Goal: Information Seeking & Learning: Learn about a topic

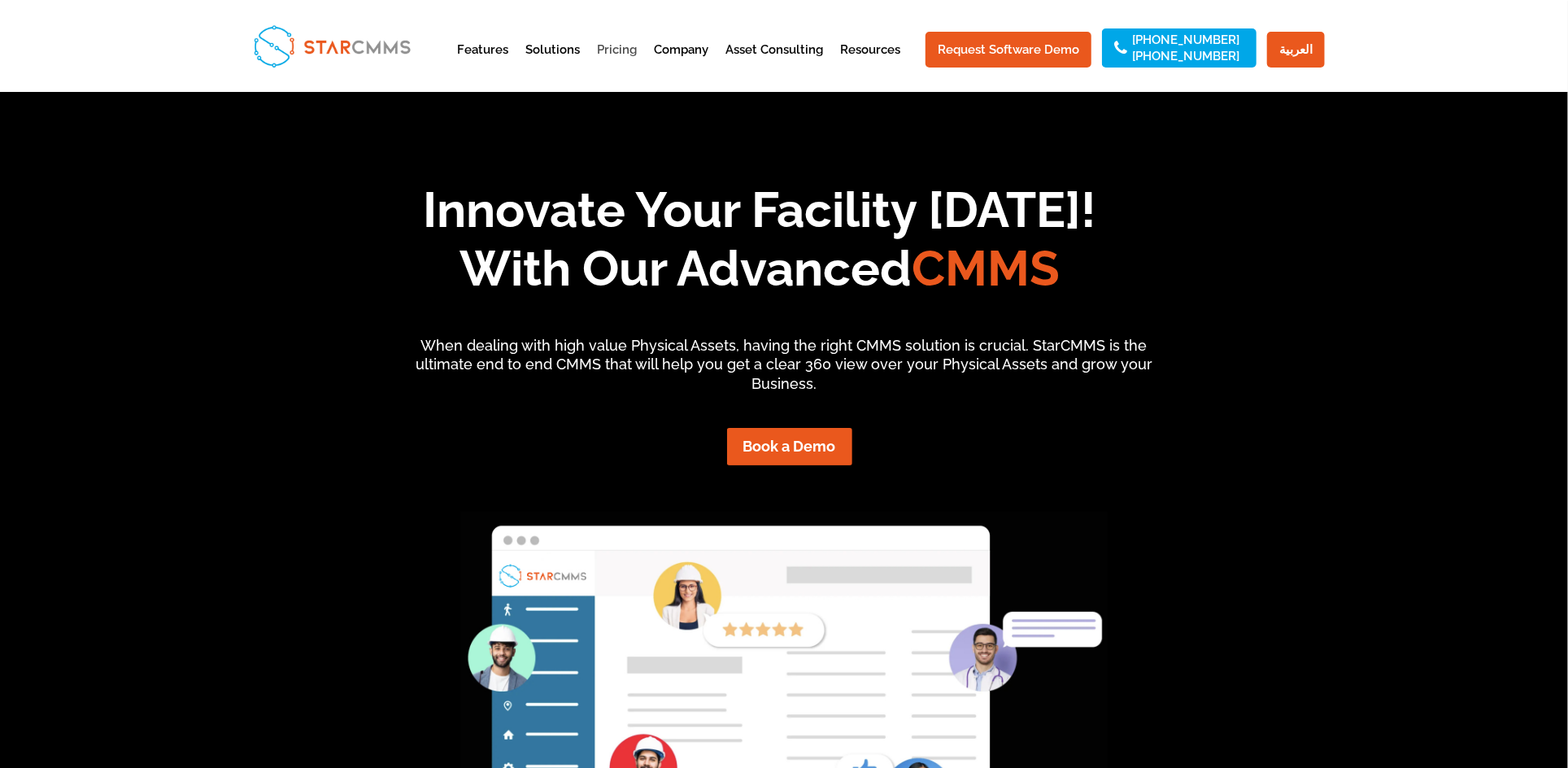
click at [613, 49] on link "Pricing" at bounding box center [617, 64] width 40 height 40
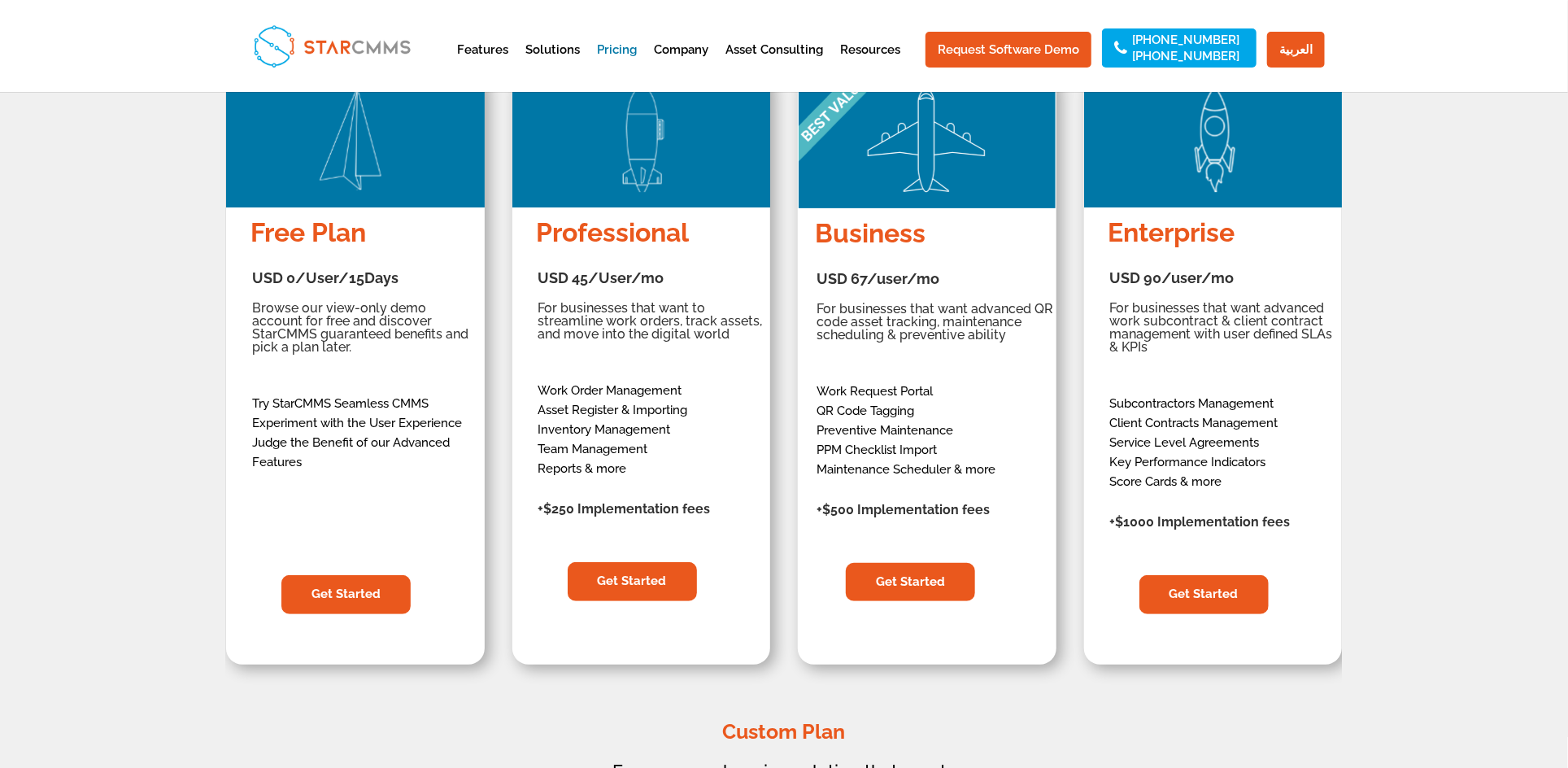
scroll to position [325, 0]
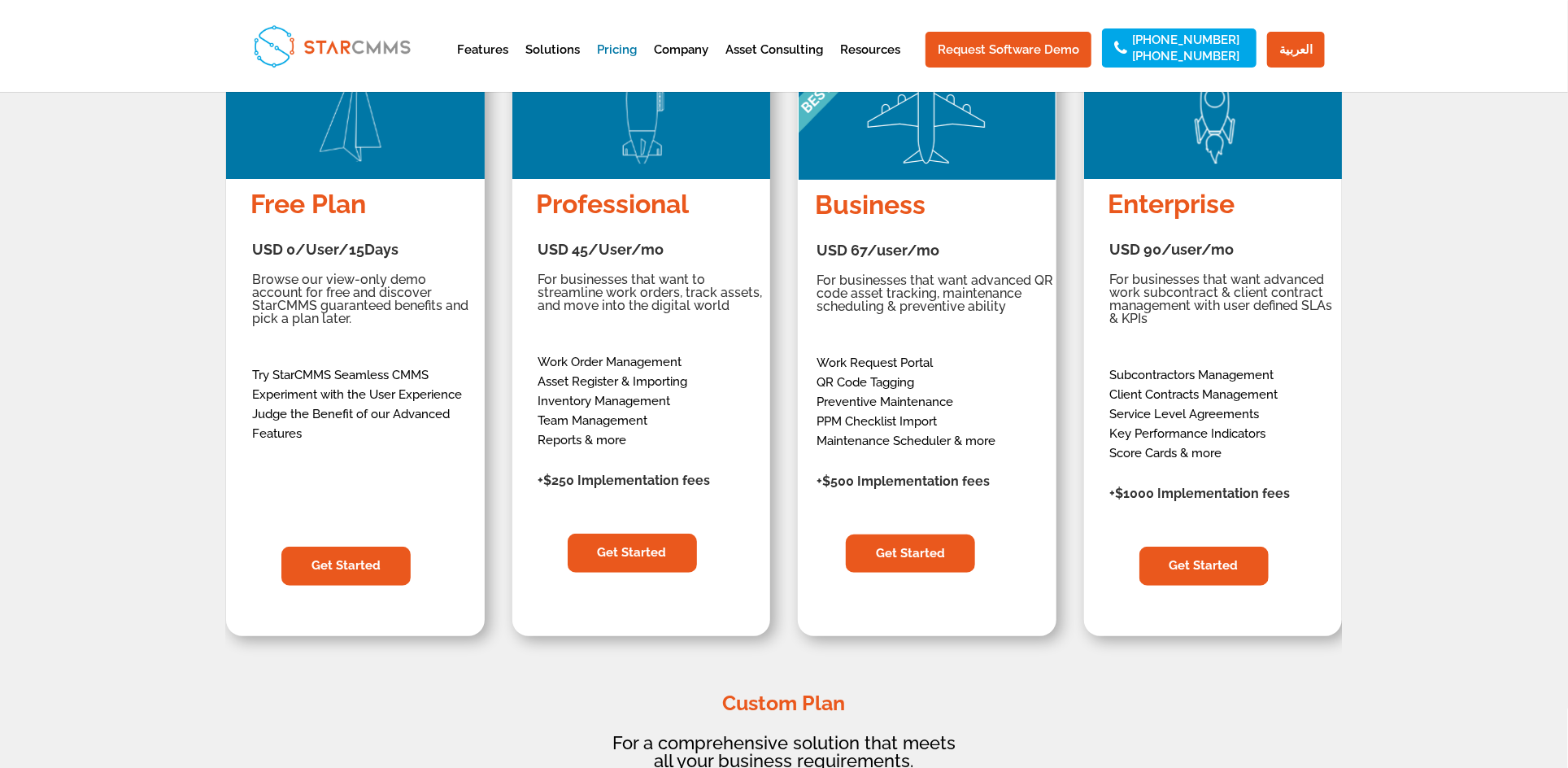
click at [667, 505] on div "Professional USD 45/User/mo $540/User $486/User For businesses that want to str…" at bounding box center [641, 384] width 232 height 411
click at [580, 436] on div "USD 45/User/mo $540/User $486/User For businesses that want to streamline work …" at bounding box center [652, 361] width 227 height 269
click at [603, 380] on p "Work Order Management Asset Register & Importing Inventory Management Team Mana…" at bounding box center [652, 401] width 227 height 98
click at [608, 402] on p "Work Order Management Asset Register & Importing Inventory Management Team Mana…" at bounding box center [652, 401] width 227 height 98
click at [613, 425] on p "Work Order Management Asset Register & Importing Inventory Management Team Mana…" at bounding box center [652, 401] width 227 height 98
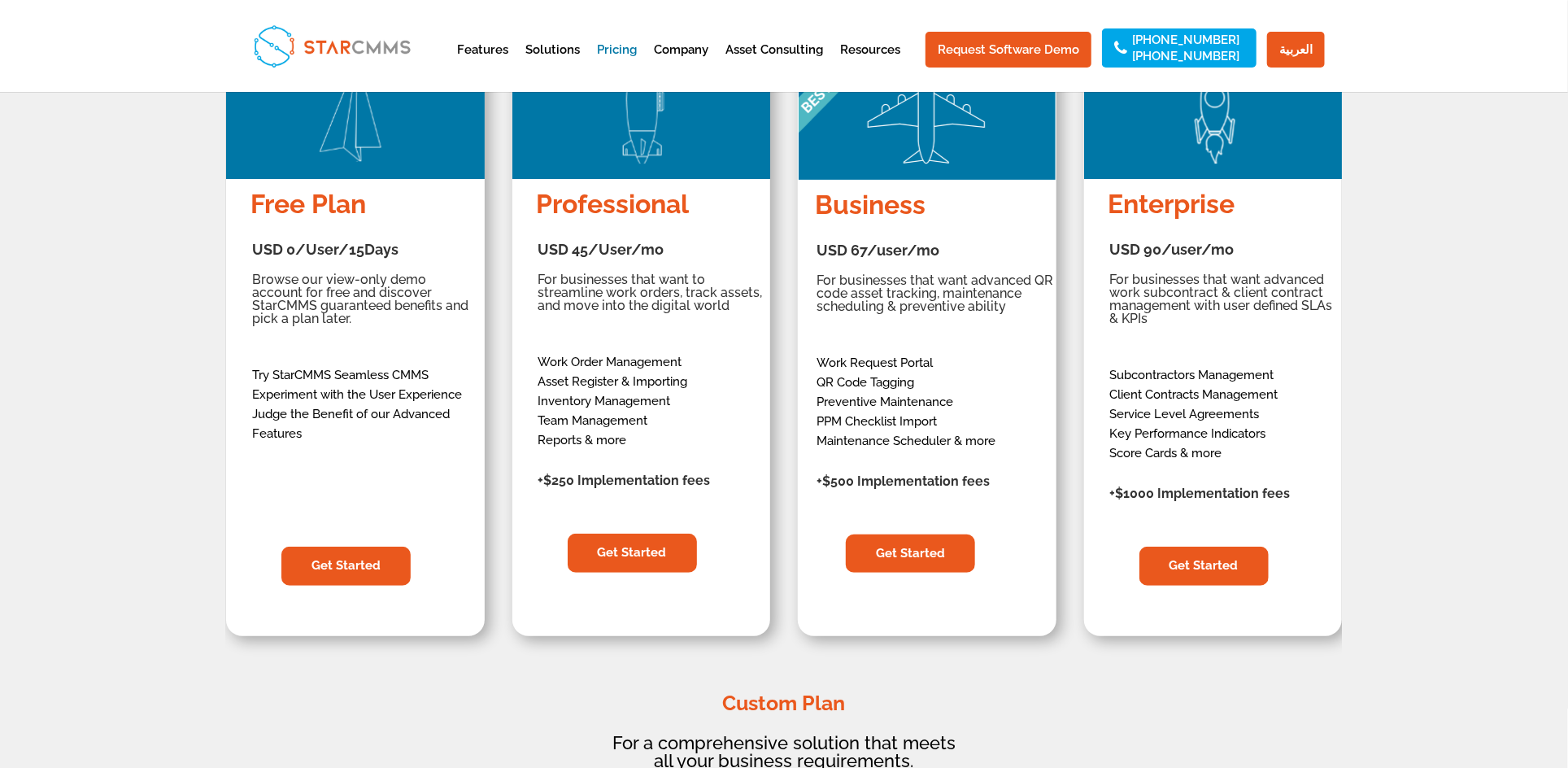
click at [608, 441] on p "Work Order Management Asset Register & Importing Inventory Management Team Mana…" at bounding box center [652, 401] width 227 height 98
